Goal: Obtain resource: Download file/media

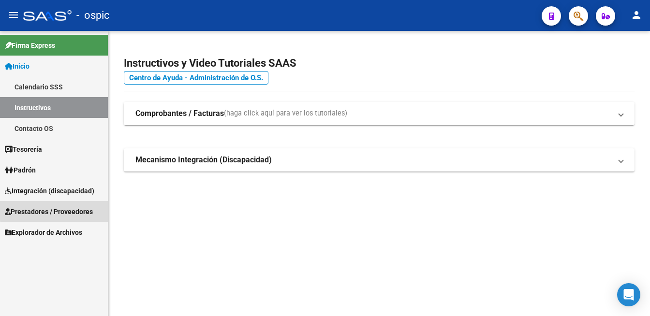
click at [58, 210] on span "Prestadores / Proveedores" at bounding box center [49, 211] width 88 height 11
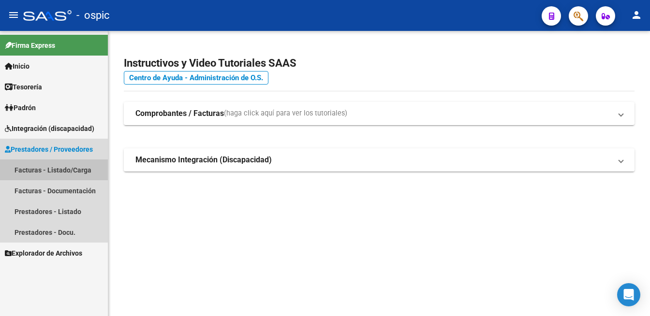
click at [54, 169] on link "Facturas - Listado/Carga" at bounding box center [54, 170] width 108 height 21
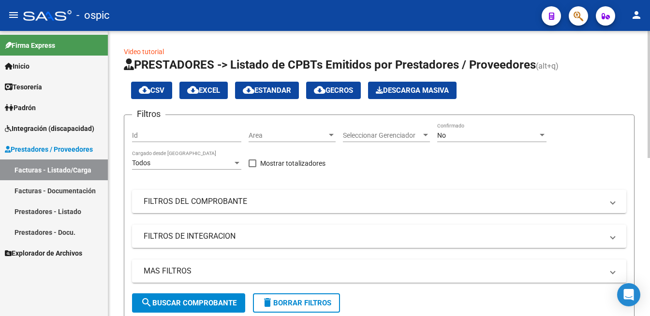
click at [451, 134] on div "No" at bounding box center [487, 135] width 101 height 8
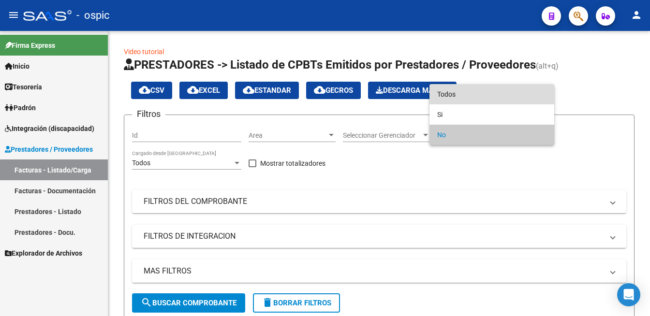
click at [445, 87] on span "Todos" at bounding box center [491, 94] width 109 height 20
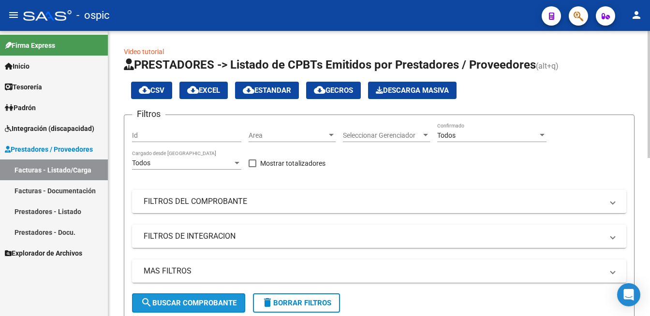
click at [191, 299] on span "search Buscar Comprobante" at bounding box center [189, 303] width 96 height 9
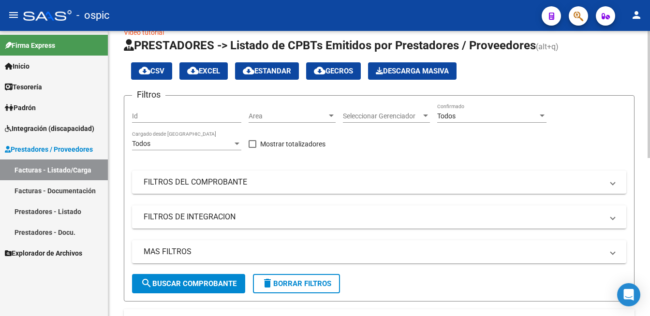
scroll to position [348, 0]
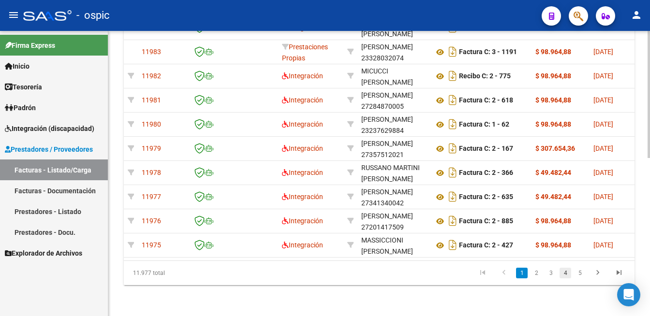
click at [567, 278] on link "4" at bounding box center [565, 273] width 12 height 11
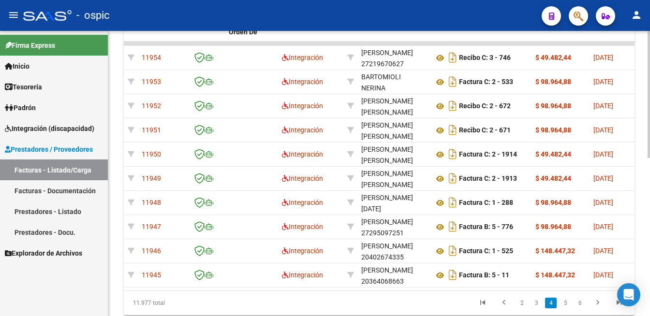
scroll to position [313, 0]
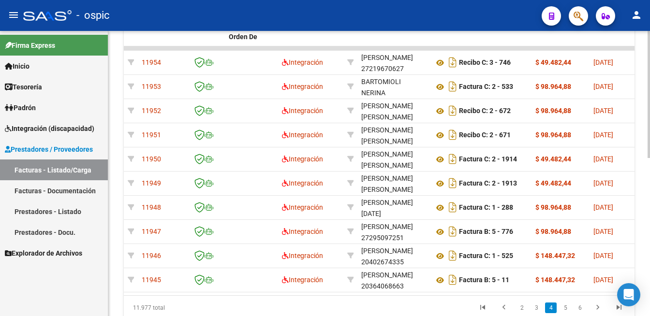
click at [641, 158] on div at bounding box center [648, 94] width 2 height 127
click at [535, 313] on link "3" at bounding box center [536, 308] width 12 height 11
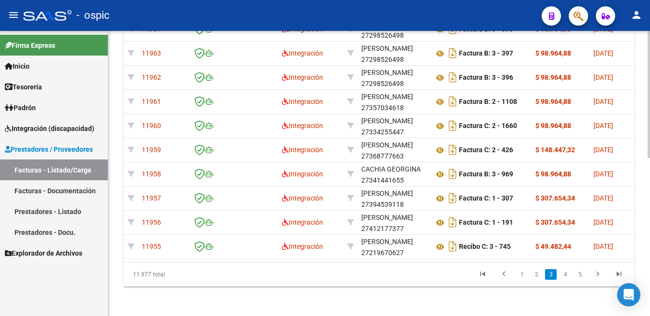
scroll to position [354, 0]
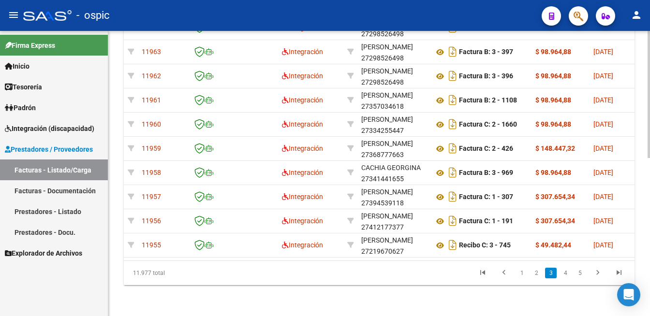
click at [641, 158] on div at bounding box center [648, 94] width 2 height 127
click at [580, 275] on link "5" at bounding box center [580, 273] width 12 height 11
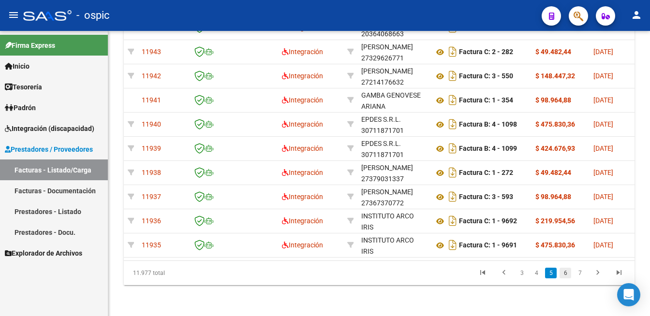
click at [565, 275] on link "6" at bounding box center [565, 273] width 12 height 11
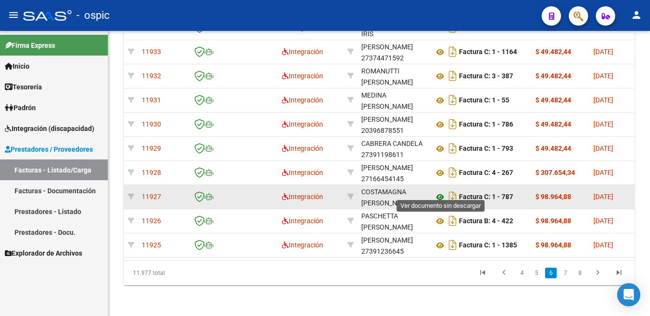
click at [440, 191] on icon at bounding box center [440, 197] width 13 height 12
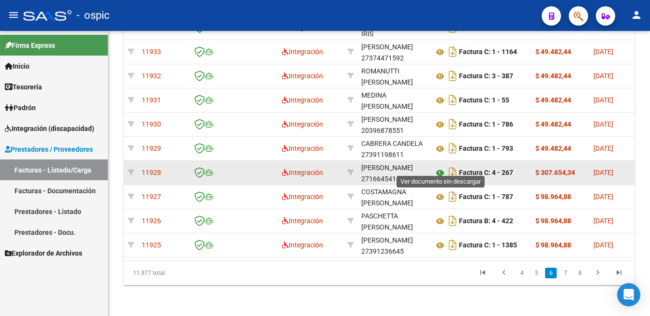
click at [440, 167] on icon at bounding box center [440, 173] width 13 height 12
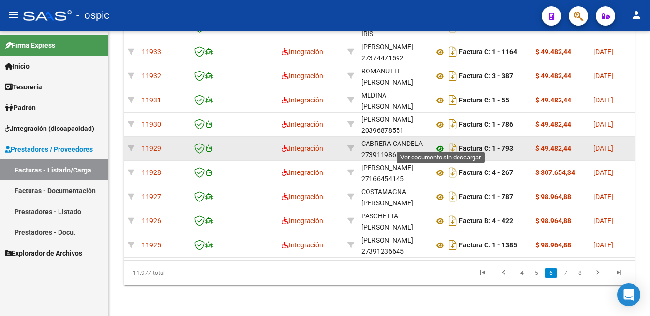
click at [439, 143] on icon at bounding box center [440, 149] width 13 height 12
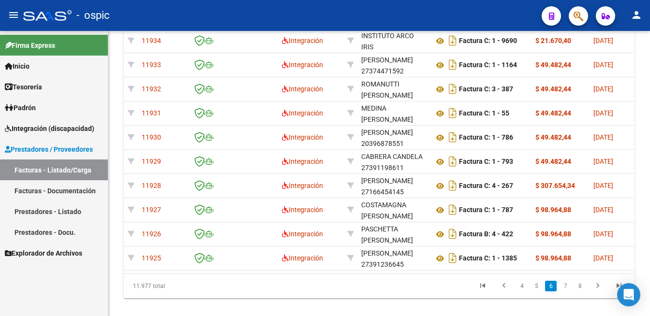
scroll to position [321, 0]
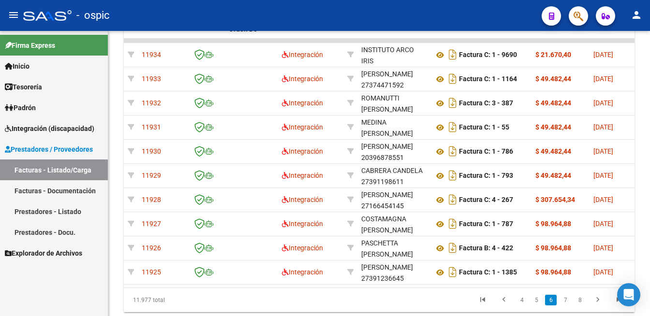
click at [641, 158] on div at bounding box center [648, 94] width 2 height 127
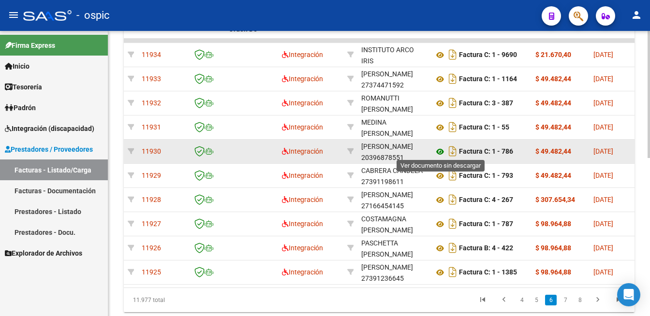
click at [441, 150] on icon at bounding box center [440, 152] width 13 height 12
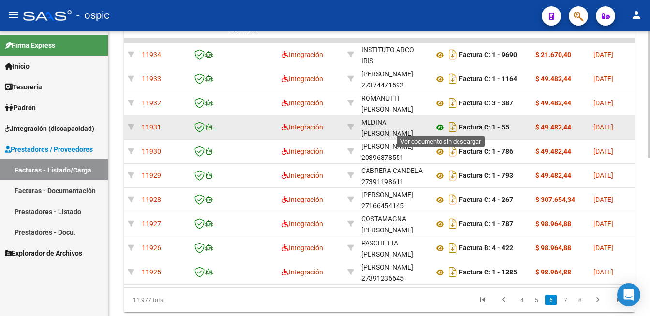
click at [439, 125] on icon at bounding box center [440, 128] width 13 height 12
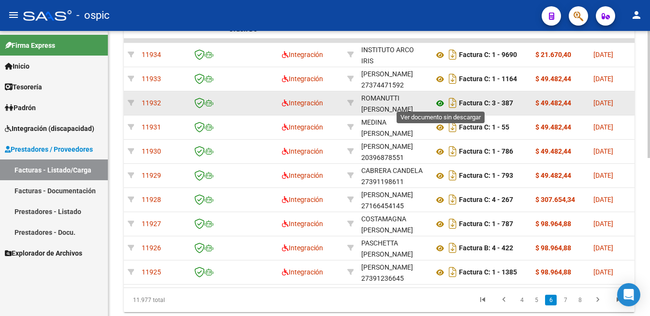
click at [442, 101] on icon at bounding box center [440, 104] width 13 height 12
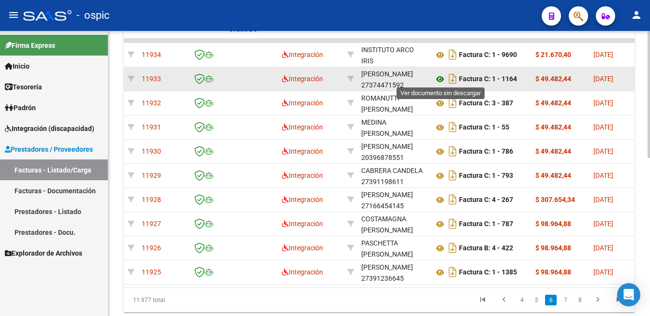
click at [440, 78] on icon at bounding box center [440, 79] width 13 height 12
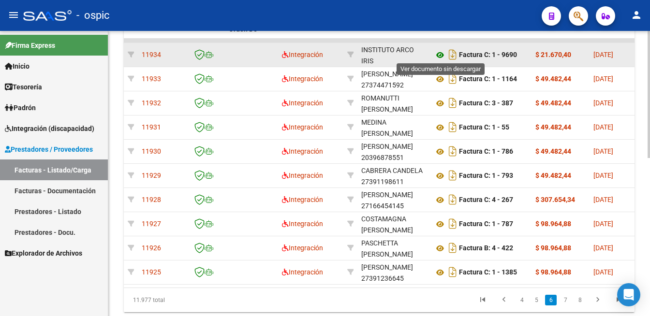
click at [436, 53] on icon at bounding box center [440, 55] width 13 height 12
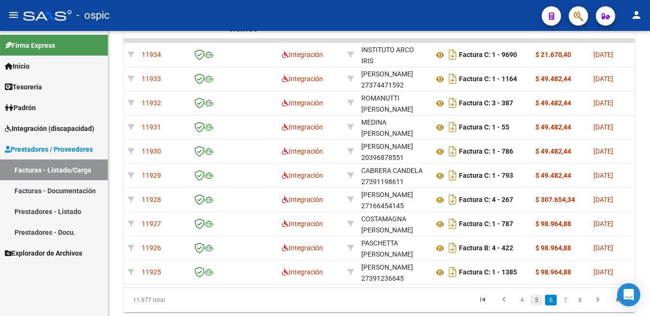
click at [538, 305] on link "5" at bounding box center [536, 300] width 12 height 11
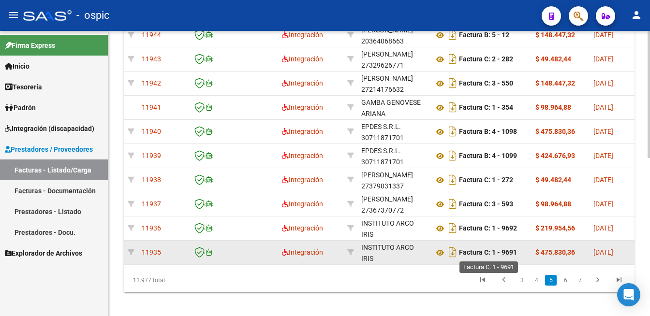
scroll to position [321, 0]
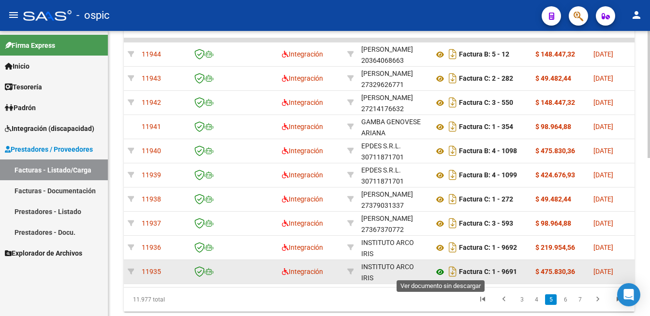
click at [442, 270] on icon at bounding box center [440, 272] width 13 height 12
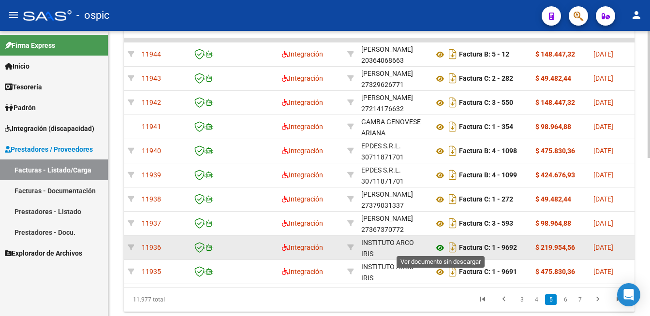
click at [434, 247] on icon at bounding box center [440, 248] width 13 height 12
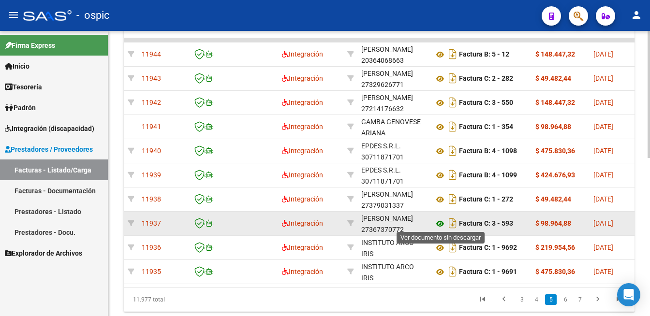
click at [443, 223] on icon at bounding box center [440, 224] width 13 height 12
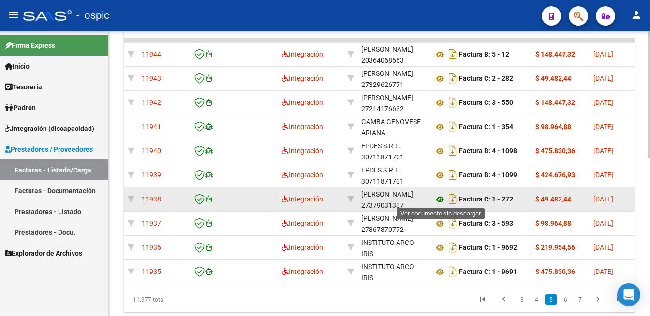
click at [440, 198] on icon at bounding box center [440, 200] width 13 height 12
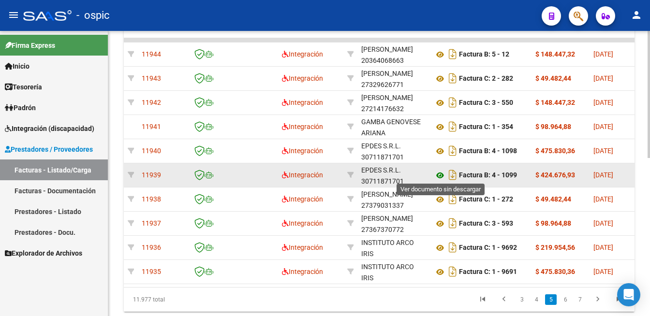
click at [439, 171] on icon at bounding box center [440, 176] width 13 height 12
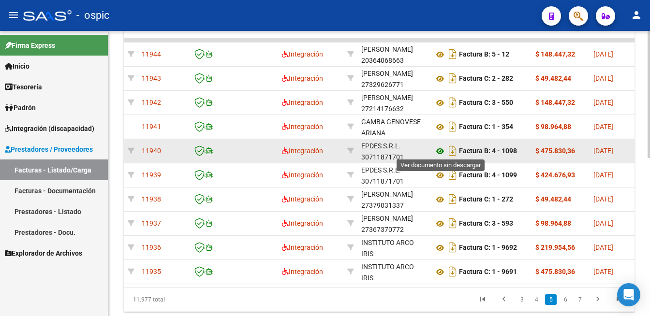
click at [440, 149] on icon at bounding box center [440, 151] width 13 height 12
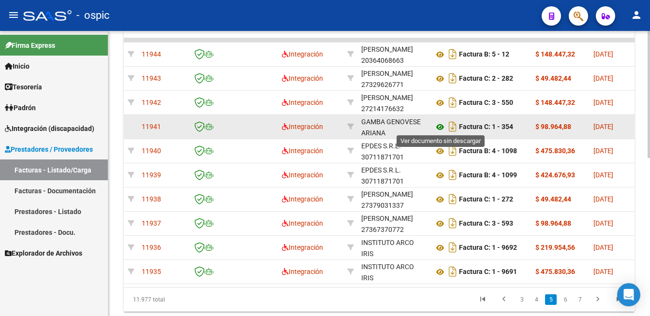
click at [441, 125] on icon at bounding box center [440, 127] width 13 height 12
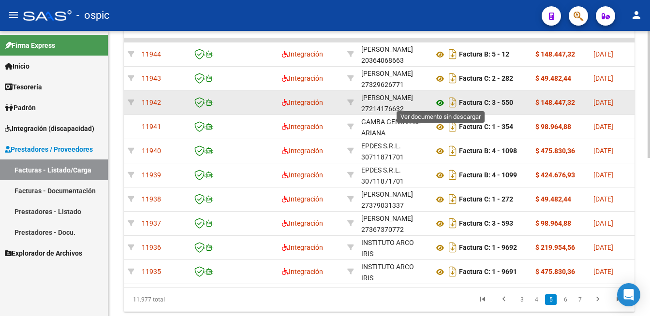
click at [439, 99] on icon at bounding box center [440, 103] width 13 height 12
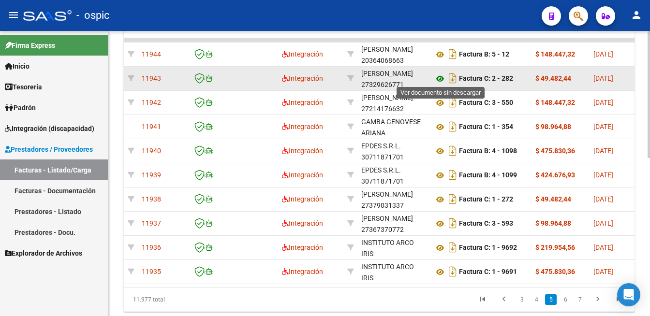
click at [441, 73] on icon at bounding box center [440, 79] width 13 height 12
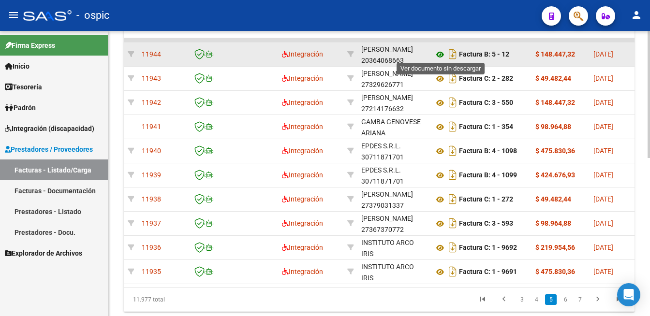
click at [438, 54] on icon at bounding box center [440, 55] width 13 height 12
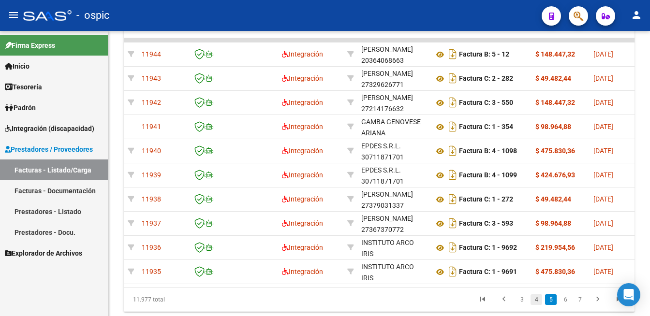
click at [533, 305] on link "4" at bounding box center [536, 299] width 12 height 11
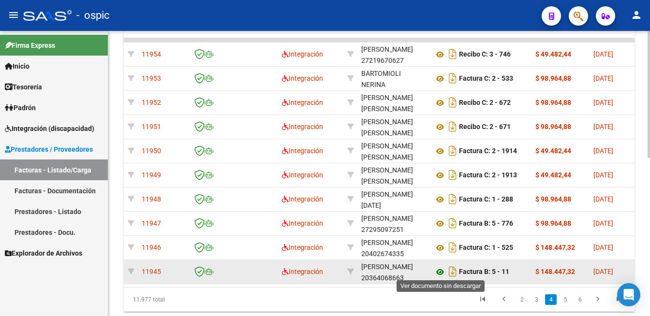
click at [437, 267] on icon at bounding box center [440, 272] width 13 height 12
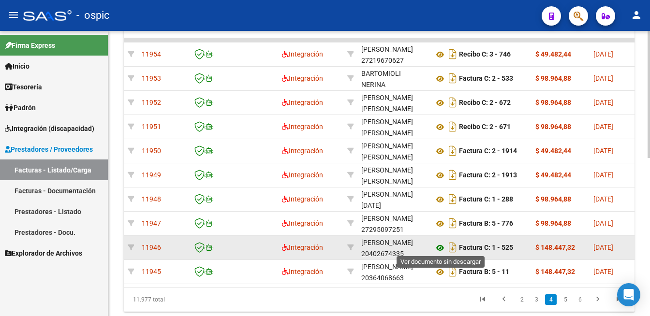
click at [439, 245] on icon at bounding box center [440, 248] width 13 height 12
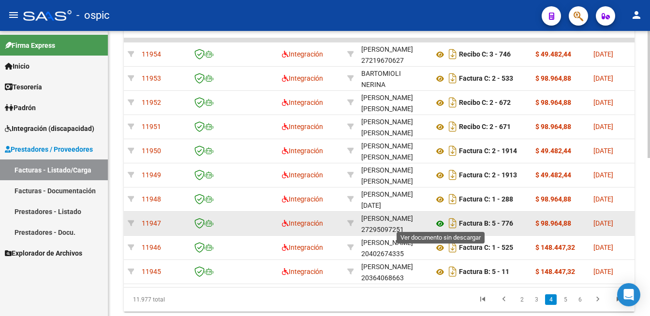
click at [439, 225] on icon at bounding box center [440, 224] width 13 height 12
click at [443, 221] on icon at bounding box center [440, 224] width 13 height 12
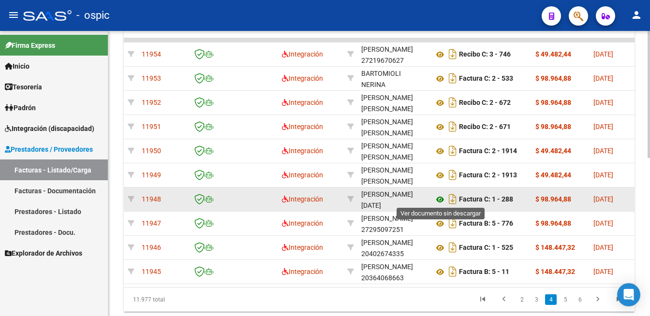
click at [440, 196] on icon at bounding box center [440, 200] width 13 height 12
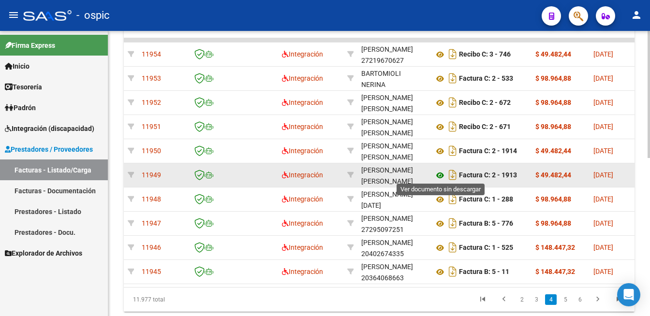
click at [438, 173] on icon at bounding box center [440, 176] width 13 height 12
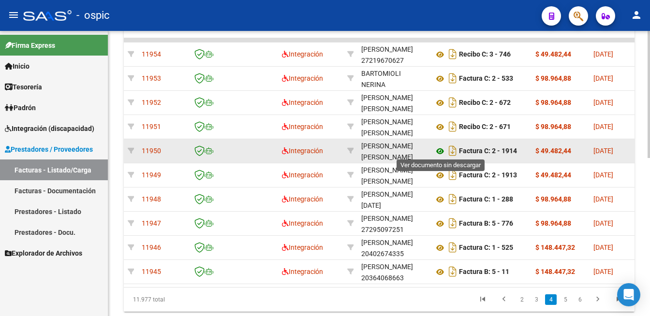
click at [436, 148] on icon at bounding box center [440, 151] width 13 height 12
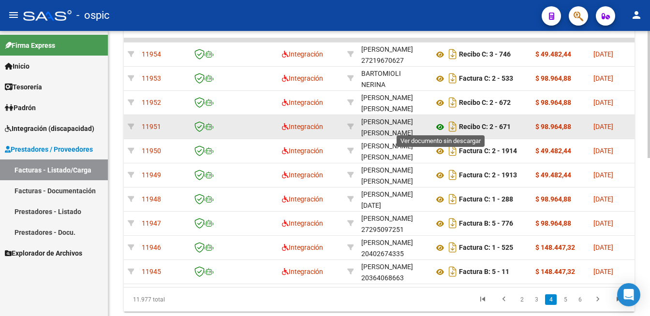
click at [442, 122] on icon at bounding box center [440, 127] width 13 height 12
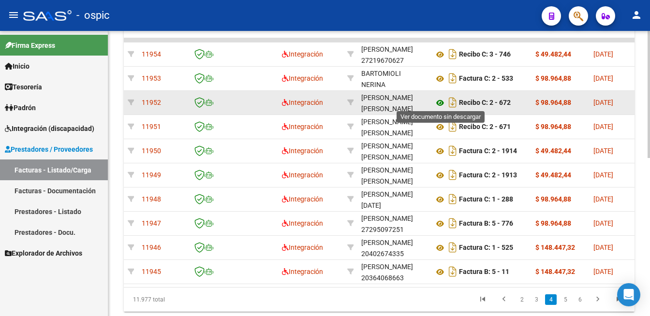
click at [439, 99] on icon at bounding box center [440, 103] width 13 height 12
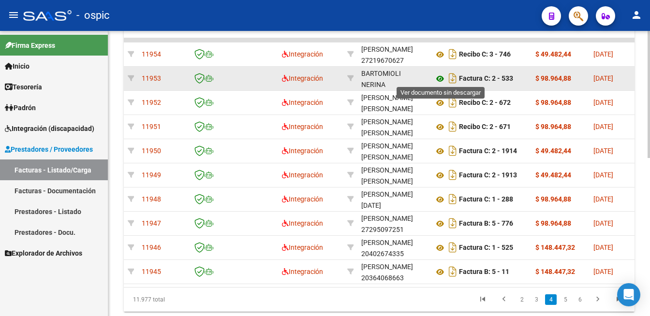
click at [436, 77] on icon at bounding box center [440, 79] width 13 height 12
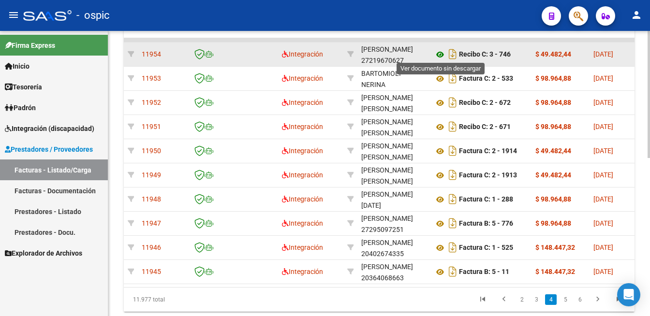
click at [442, 51] on icon at bounding box center [440, 55] width 13 height 12
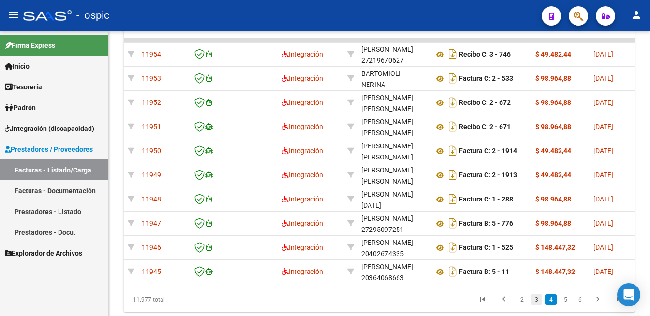
click at [534, 305] on link "3" at bounding box center [536, 299] width 12 height 11
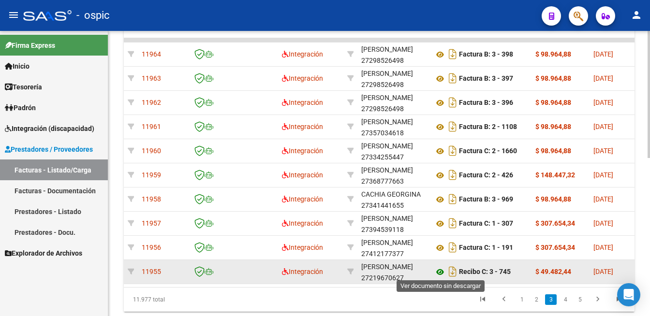
click at [439, 273] on icon at bounding box center [440, 272] width 13 height 12
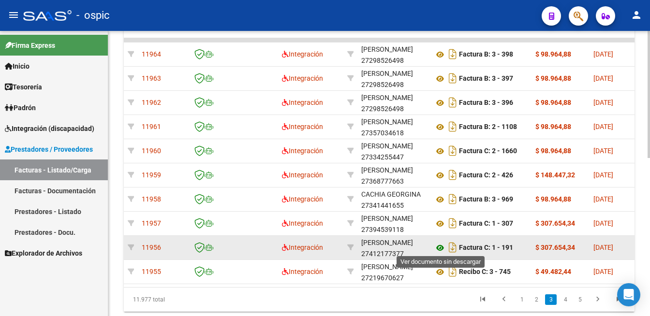
click at [439, 243] on icon at bounding box center [440, 248] width 13 height 12
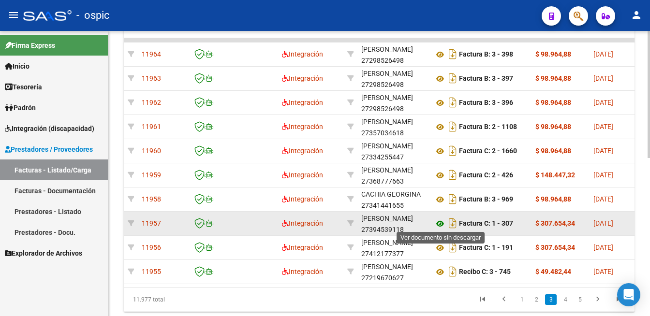
click at [439, 223] on icon at bounding box center [440, 224] width 13 height 12
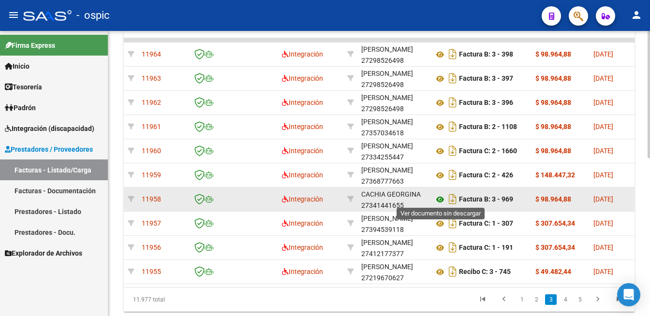
click at [437, 200] on icon at bounding box center [440, 200] width 13 height 12
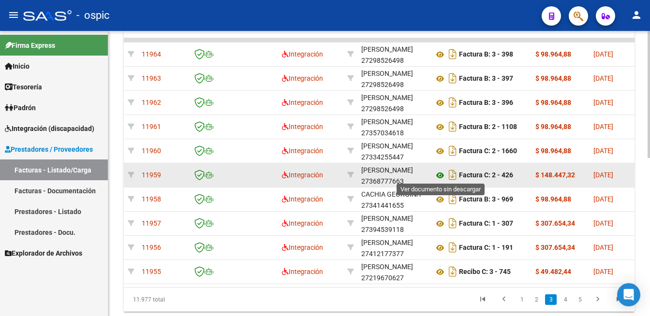
click at [437, 173] on icon at bounding box center [440, 176] width 13 height 12
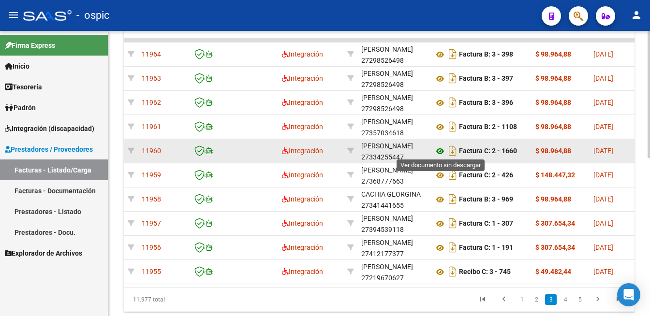
click at [441, 151] on icon at bounding box center [440, 151] width 13 height 12
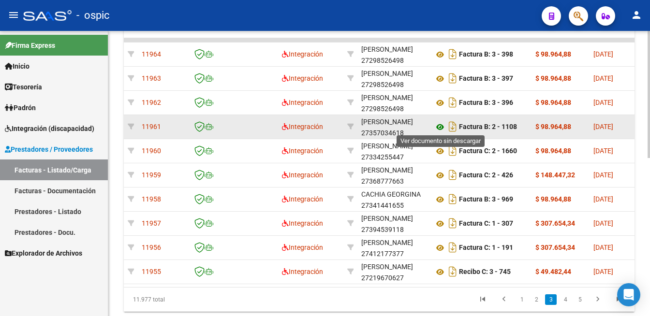
click at [438, 125] on icon at bounding box center [440, 127] width 13 height 12
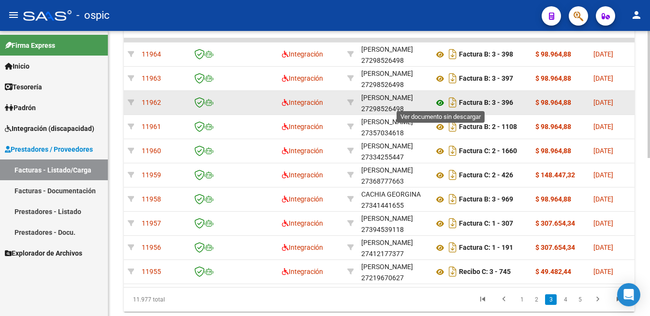
click at [442, 103] on icon at bounding box center [440, 103] width 13 height 12
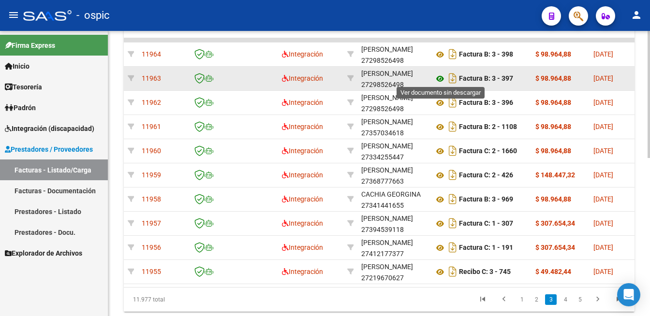
click at [438, 76] on icon at bounding box center [440, 79] width 13 height 12
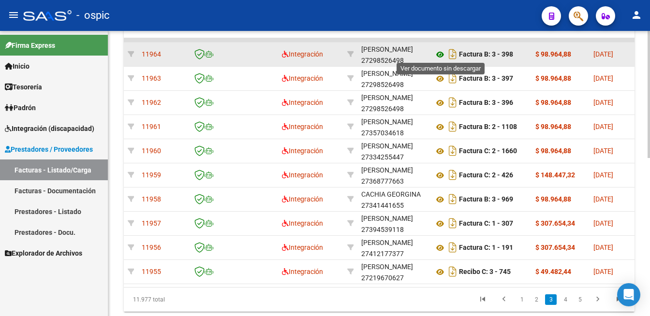
click at [441, 53] on icon at bounding box center [440, 55] width 13 height 12
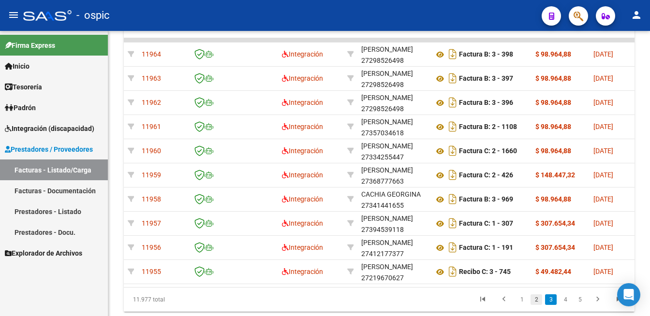
click at [534, 305] on link "2" at bounding box center [536, 299] width 12 height 11
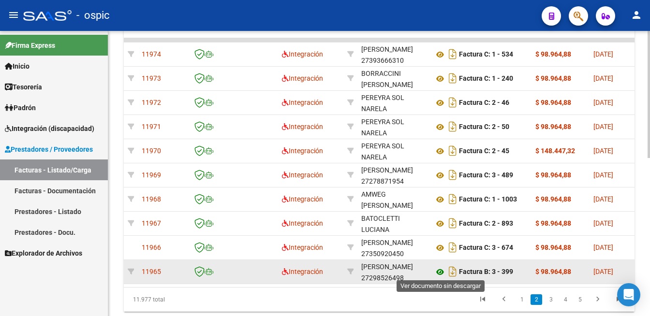
click at [438, 270] on icon at bounding box center [440, 272] width 13 height 12
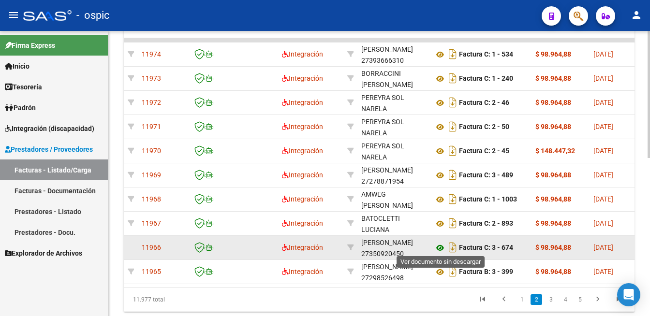
click at [441, 246] on icon at bounding box center [440, 248] width 13 height 12
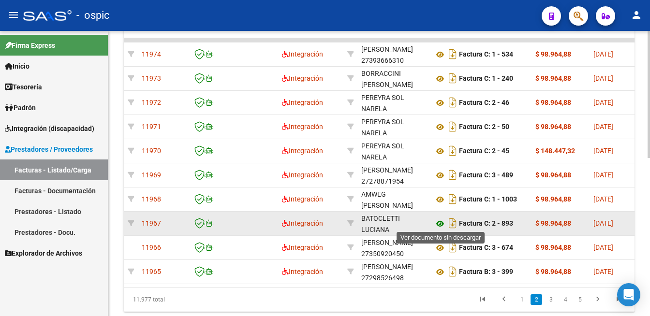
click at [437, 220] on icon at bounding box center [440, 224] width 13 height 12
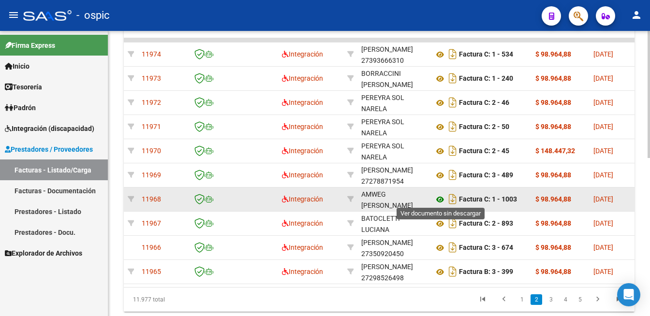
click at [440, 195] on icon at bounding box center [440, 200] width 13 height 12
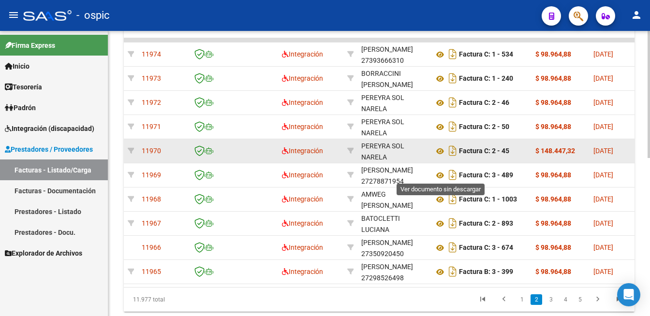
drag, startPoint x: 438, startPoint y: 173, endPoint x: 440, endPoint y: 157, distance: 15.5
click at [437, 172] on icon at bounding box center [440, 176] width 13 height 12
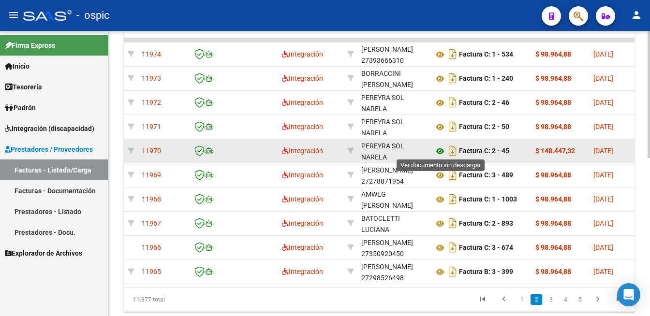
click at [440, 149] on icon at bounding box center [440, 151] width 13 height 12
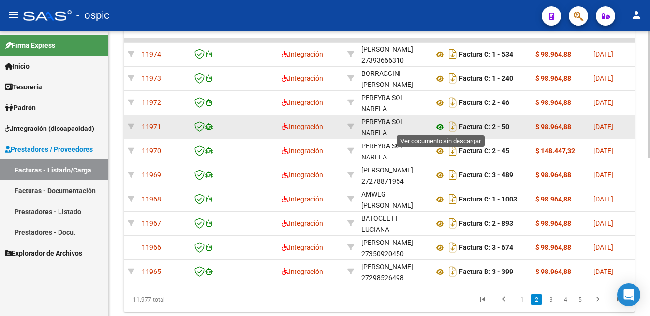
click at [437, 123] on icon at bounding box center [440, 127] width 13 height 12
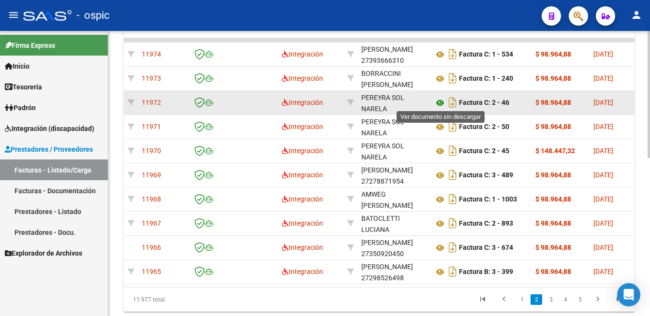
click at [440, 99] on icon at bounding box center [440, 103] width 13 height 12
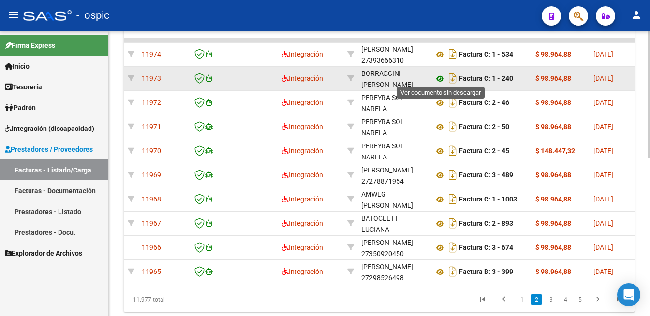
click at [438, 78] on icon at bounding box center [440, 79] width 13 height 12
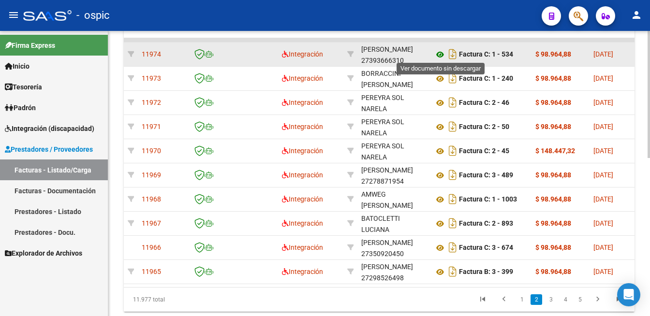
click at [437, 53] on icon at bounding box center [440, 55] width 13 height 12
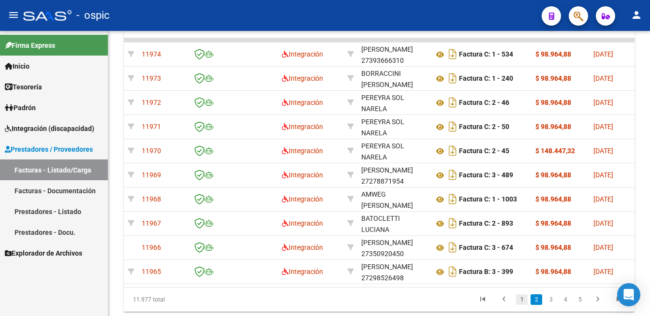
click at [519, 305] on link "1" at bounding box center [522, 299] width 12 height 11
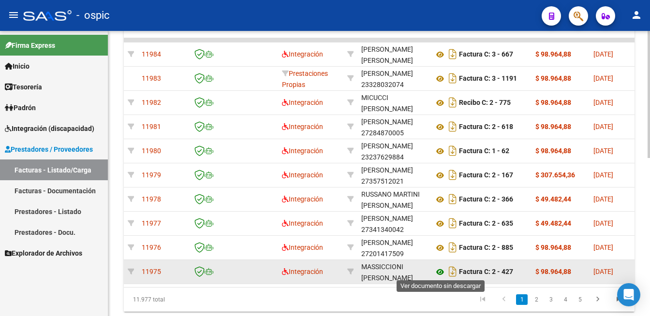
click at [441, 270] on icon at bounding box center [440, 272] width 13 height 12
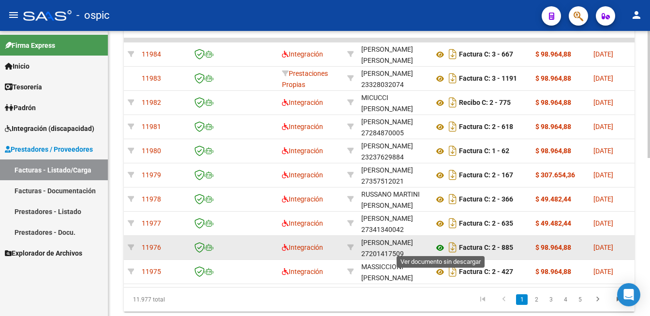
click at [439, 246] on icon at bounding box center [440, 248] width 13 height 12
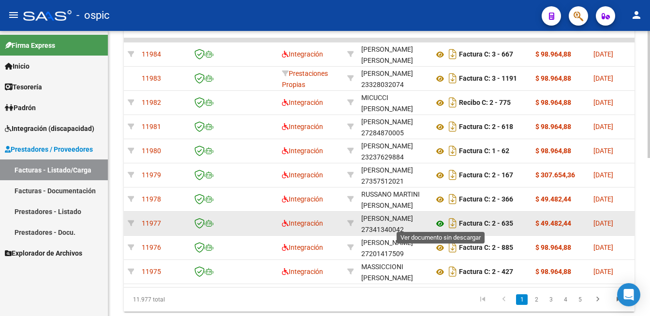
click at [441, 221] on icon at bounding box center [440, 224] width 13 height 12
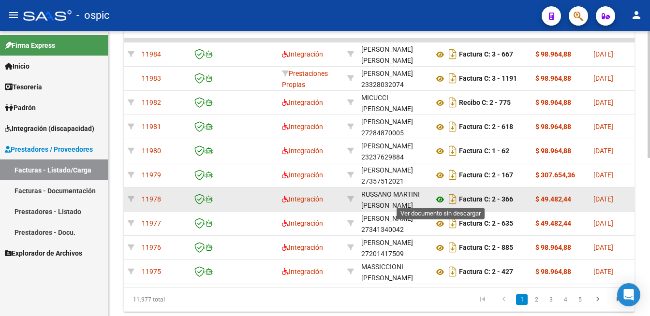
click at [439, 197] on icon at bounding box center [440, 200] width 13 height 12
click at [439, 196] on icon at bounding box center [440, 200] width 13 height 12
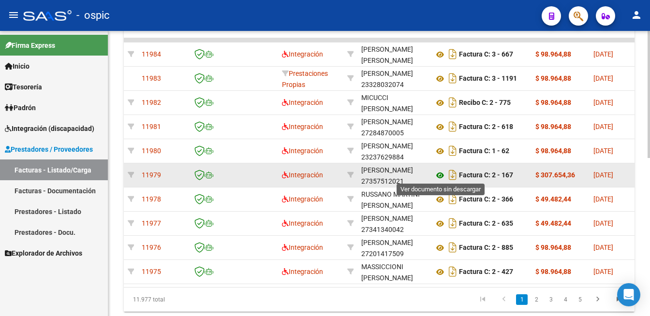
click at [438, 174] on icon at bounding box center [440, 176] width 13 height 12
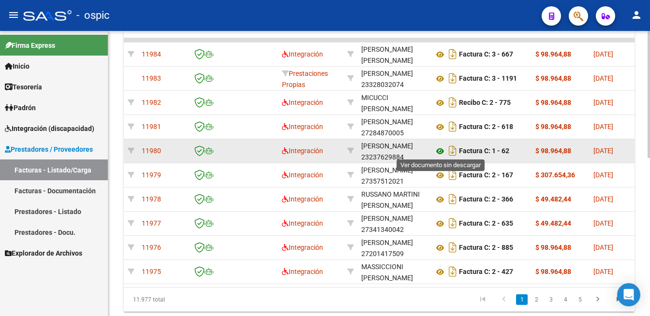
click at [438, 150] on icon at bounding box center [440, 151] width 13 height 12
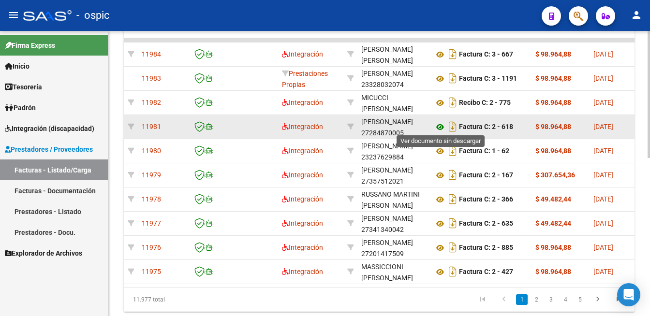
click at [438, 126] on icon at bounding box center [440, 127] width 13 height 12
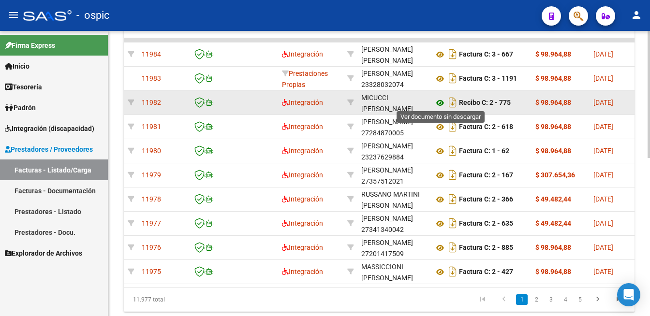
click at [438, 101] on icon at bounding box center [440, 103] width 13 height 12
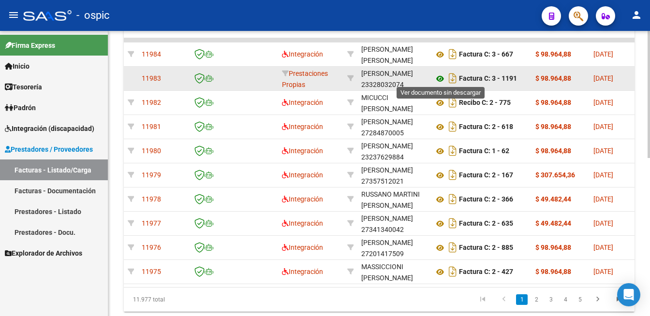
click at [444, 75] on icon at bounding box center [440, 79] width 13 height 12
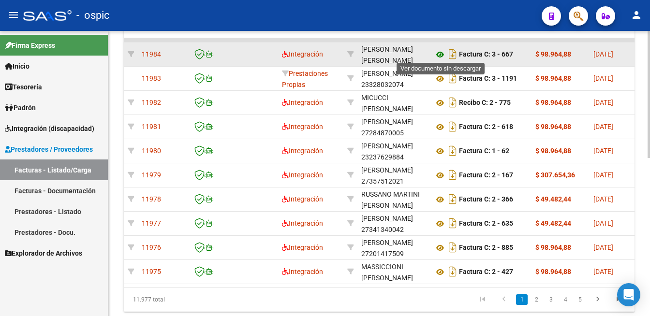
click at [436, 55] on icon at bounding box center [440, 55] width 13 height 12
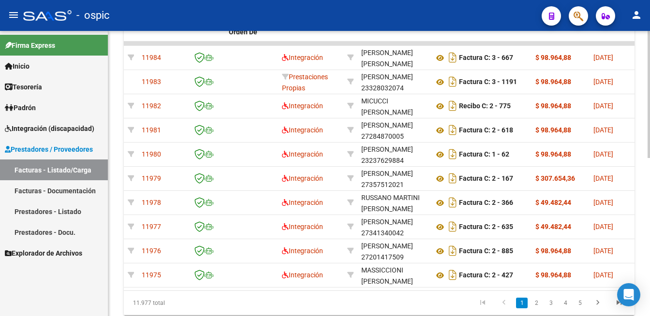
scroll to position [317, 0]
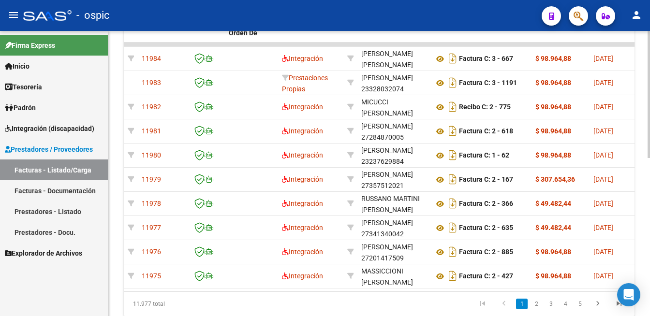
click at [641, 158] on div at bounding box center [648, 94] width 2 height 127
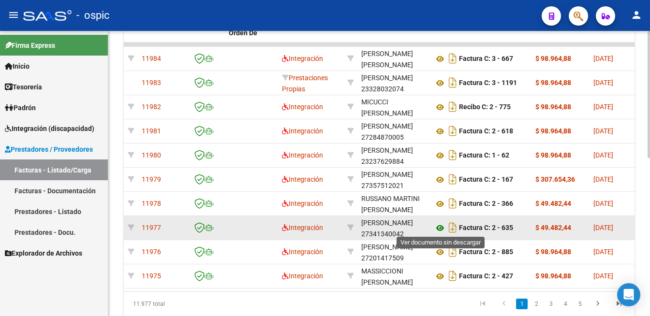
click at [438, 228] on icon at bounding box center [440, 228] width 13 height 12
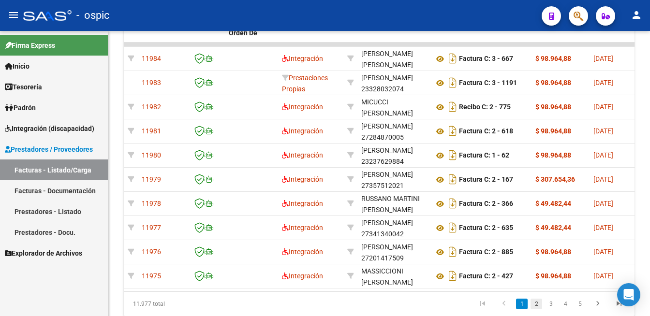
click at [534, 309] on link "2" at bounding box center [536, 304] width 12 height 11
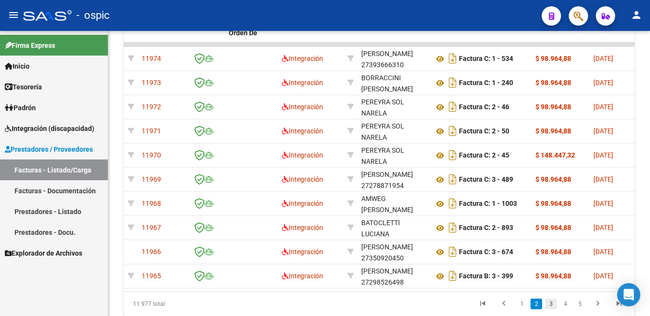
click at [549, 309] on link "3" at bounding box center [551, 304] width 12 height 11
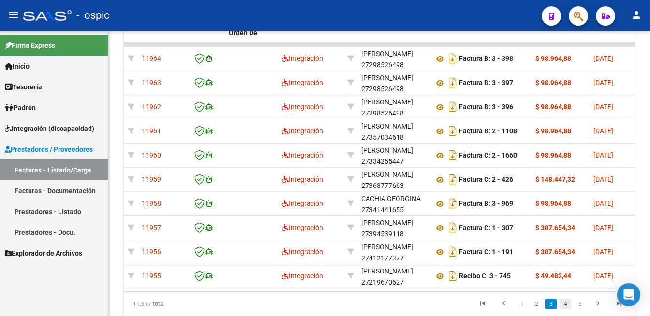
click at [563, 309] on link "4" at bounding box center [565, 304] width 12 height 11
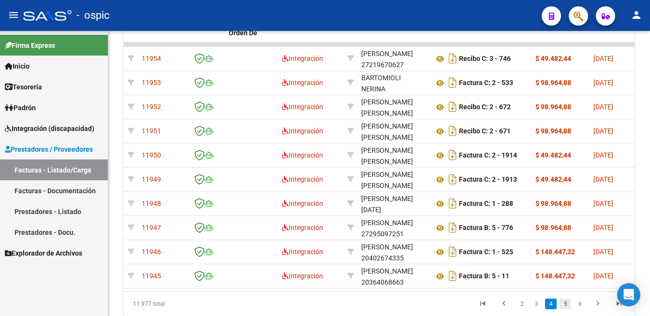
click at [565, 309] on link "5" at bounding box center [565, 304] width 12 height 11
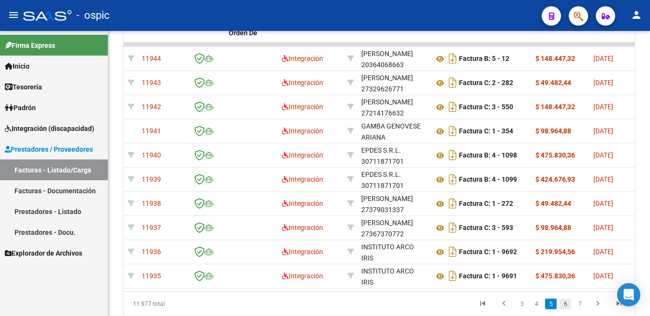
click at [565, 309] on link "6" at bounding box center [565, 304] width 12 height 11
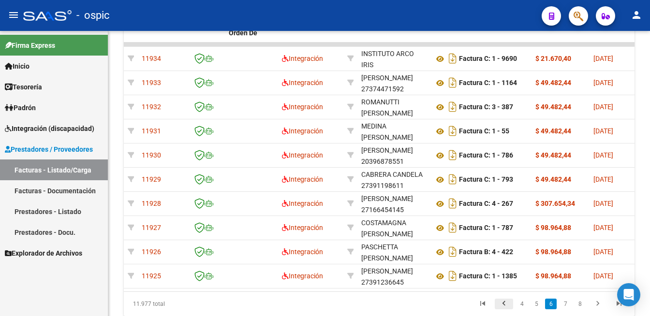
click at [502, 311] on icon "go to previous page" at bounding box center [503, 305] width 13 height 12
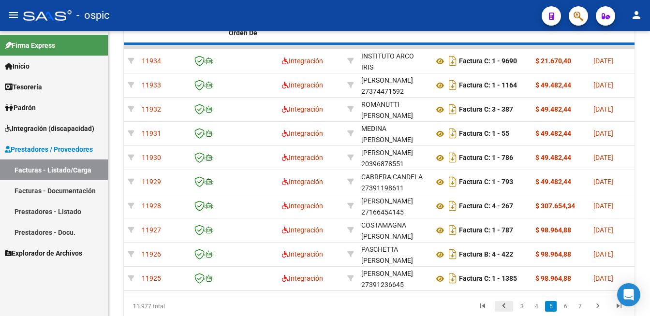
click at [502, 313] on icon "go to previous page" at bounding box center [503, 308] width 13 height 12
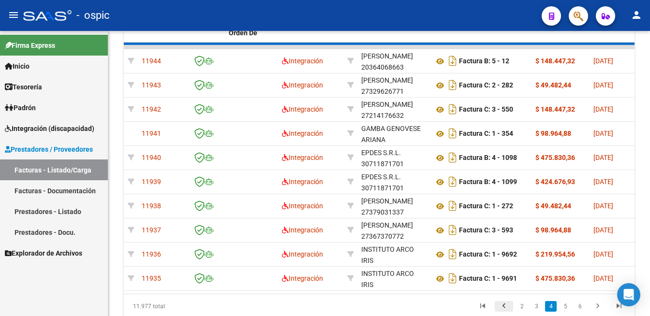
click at [502, 313] on div "11.977 total 2 3 4 5 6" at bounding box center [379, 306] width 510 height 24
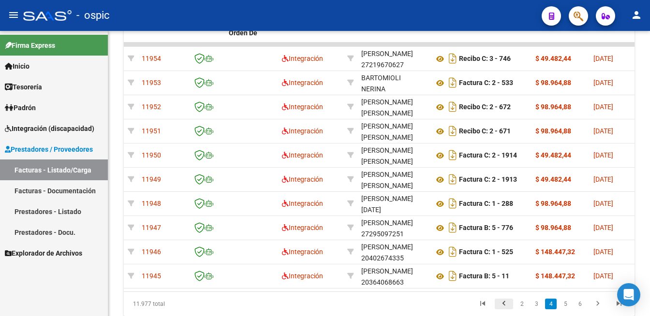
click at [502, 310] on icon "go to previous page" at bounding box center [503, 305] width 13 height 12
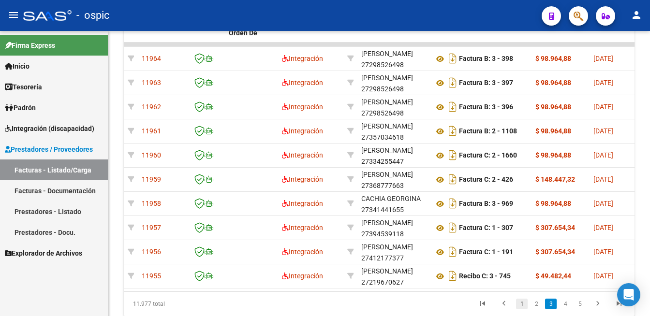
click at [522, 309] on link "1" at bounding box center [522, 304] width 12 height 11
